Goal: Check status: Check status

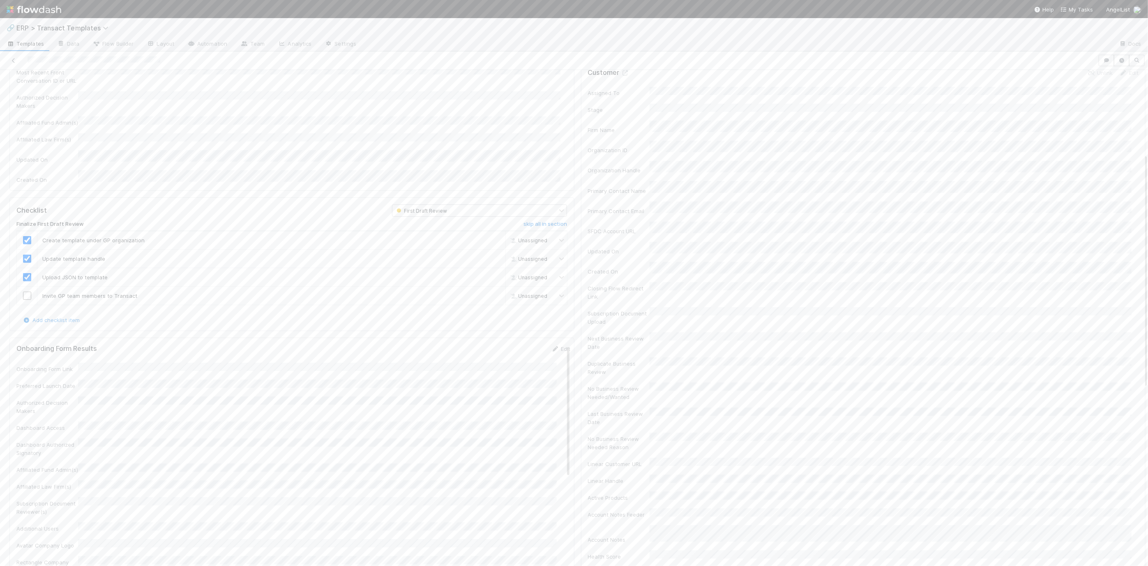
checkbox input "true"
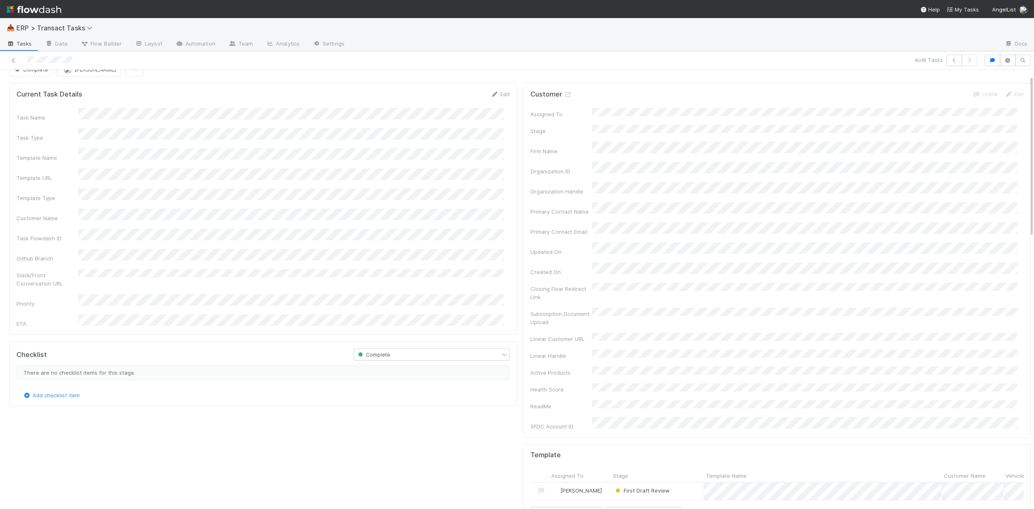
scroll to position [16, 0]
